Goal: Find contact information: Find contact information

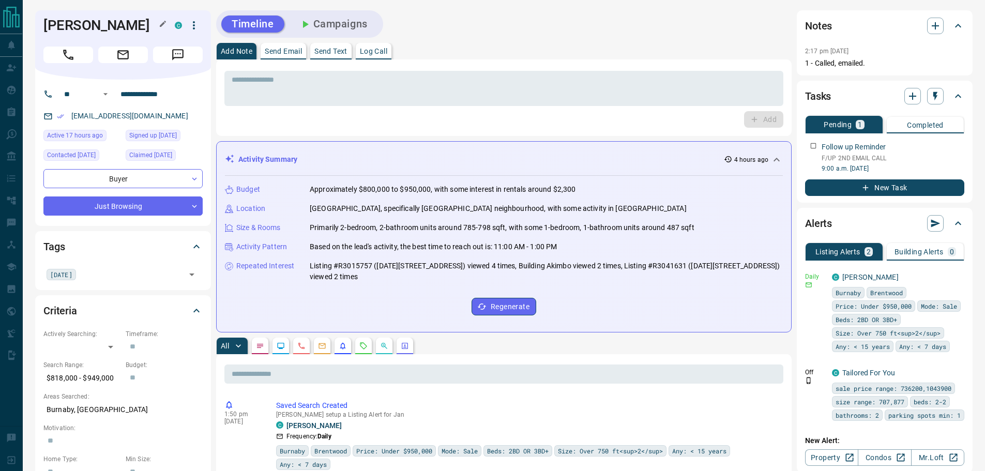
click at [97, 23] on h1 "[PERSON_NAME]" at bounding box center [101, 25] width 116 height 17
copy div "[PERSON_NAME] C"
drag, startPoint x: 165, startPoint y: 92, endPoint x: 94, endPoint y: 92, distance: 71.9
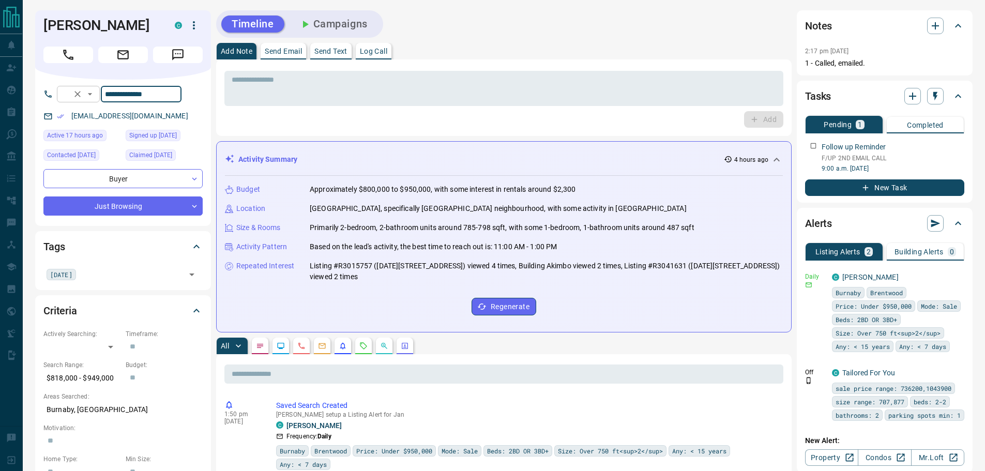
click at [94, 92] on div "**********" at bounding box center [119, 94] width 125 height 17
drag, startPoint x: 162, startPoint y: 115, endPoint x: 67, endPoint y: 115, distance: 95.1
click at [67, 115] on div "[EMAIL_ADDRESS][DOMAIN_NAME]" at bounding box center [122, 116] width 159 height 17
copy link "[EMAIL_ADDRESS][DOMAIN_NAME]"
drag, startPoint x: 114, startPoint y: 382, endPoint x: 55, endPoint y: 379, distance: 58.5
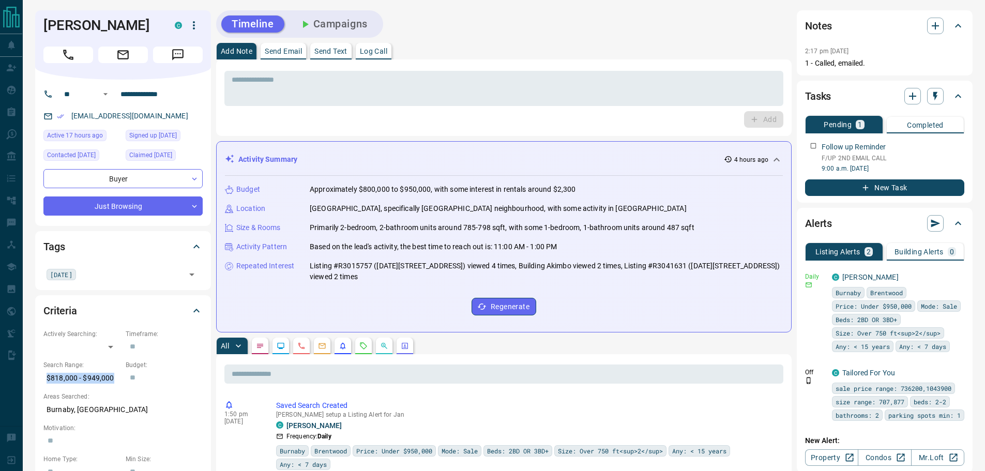
click at [46, 381] on p "$818,000 - $949,000" at bounding box center [81, 378] width 77 height 17
copy p "$818,000 - $949,000"
drag, startPoint x: 97, startPoint y: 407, endPoint x: 73, endPoint y: 392, distance: 28.1
click at [48, 406] on p "Burnaby, [GEOGRAPHIC_DATA]" at bounding box center [122, 409] width 159 height 17
copy p "Burnaby, [GEOGRAPHIC_DATA]"
